Goal: Find specific page/section: Find specific page/section

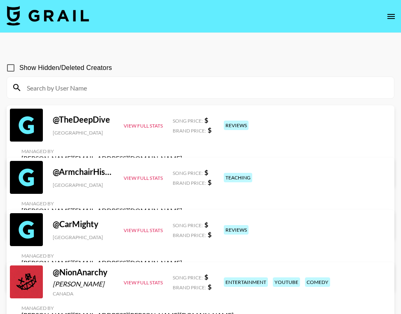
click at [115, 86] on input at bounding box center [205, 87] width 367 height 13
click at [229, 85] on input at bounding box center [205, 87] width 367 height 13
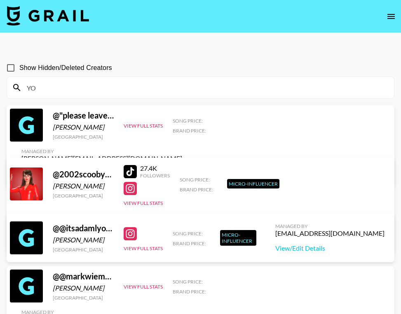
type input "Y"
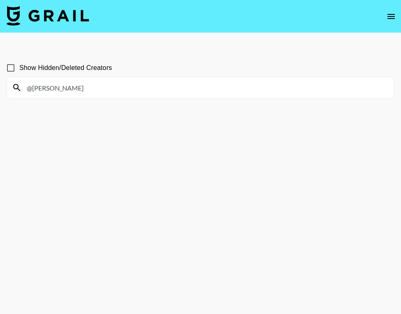
click at [172, 82] on input "@[PERSON_NAME]" at bounding box center [205, 87] width 367 height 13
click at [173, 86] on input "@[PERSON_NAME]" at bounding box center [205, 87] width 367 height 13
click at [136, 86] on input "@MOEQ" at bounding box center [205, 87] width 367 height 13
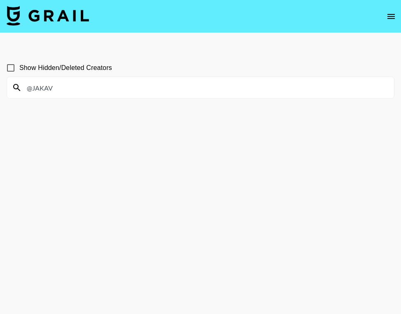
click at [300, 88] on input "@JAKAV" at bounding box center [205, 87] width 367 height 13
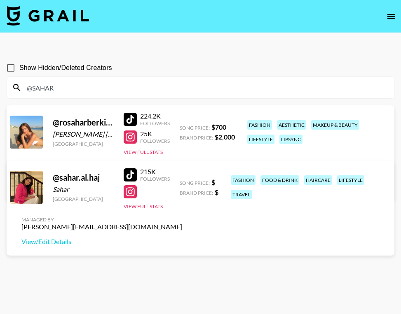
click at [227, 88] on input "@SAHAR" at bounding box center [205, 87] width 367 height 13
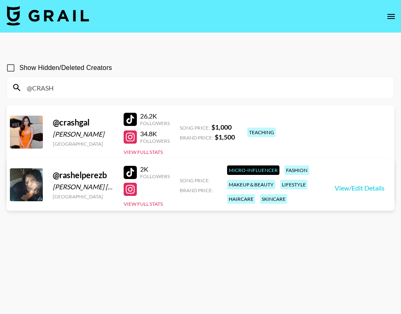
click at [299, 89] on input "@CRASH" at bounding box center [205, 87] width 367 height 13
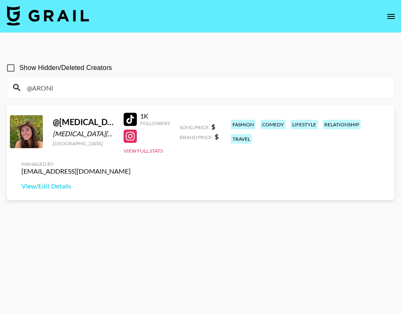
click at [161, 86] on input "@ARONI" at bounding box center [205, 87] width 367 height 13
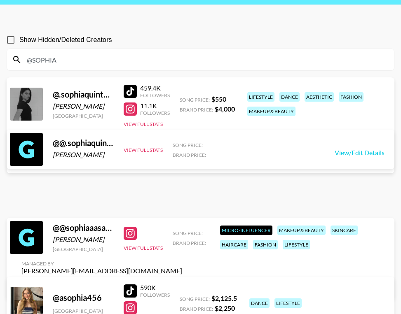
scroll to position [26, 0]
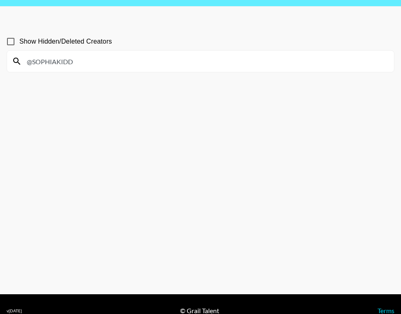
type input "@SOPHIAKIDD"
